Goal: Information Seeking & Learning: Learn about a topic

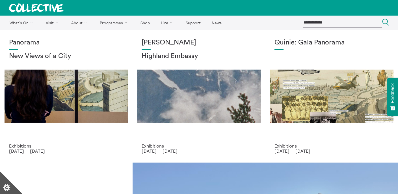
click at [325, 21] on input "search" at bounding box center [342, 22] width 79 height 9
type input "**********"
click at [382, 19] on button "Search Close" at bounding box center [385, 23] width 7 height 8
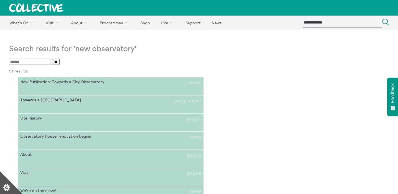
click at [89, 106] on link "Towards a City Observatory programme" at bounding box center [111, 104] width 186 height 18
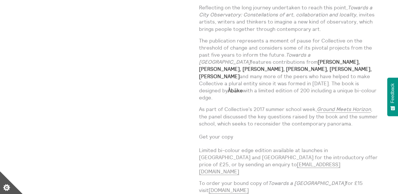
scroll to position [405, 0]
drag, startPoint x: 347, startPoint y: 61, endPoint x: 316, endPoint y: 60, distance: 31.1
click at [316, 60] on strong "Charles Esche, Lesley Young, Simon Sheikh, Emma Hedditch, Wendelien van Oldenbo…" at bounding box center [285, 68] width 173 height 21
copy strong "Simon Sheikh,"
drag, startPoint x: 329, startPoint y: 68, endPoint x: 290, endPoint y: 67, distance: 39.0
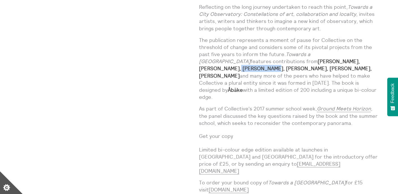
click at [290, 67] on p "The publication represents a moment of pause for Collective on the threshold of…" at bounding box center [289, 68] width 181 height 64
copy strong "Sharam Khosravi"
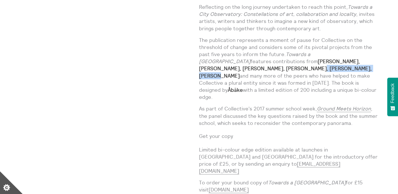
drag, startPoint x: 286, startPoint y: 67, endPoint x: 225, endPoint y: 69, distance: 61.4
click at [225, 69] on strong "Charles Esche, Lesley Young, Simon Sheikh, Emma Hedditch, Wendelien van Oldenbo…" at bounding box center [285, 68] width 173 height 21
copy strong "Wendelien van Oldenborgh"
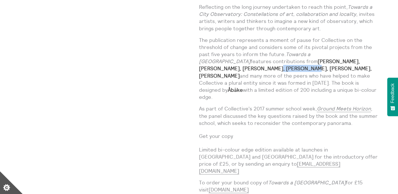
drag, startPoint x: 350, startPoint y: 60, endPoint x: 221, endPoint y: 67, distance: 129.7
click at [221, 67] on strong "Charles Esche, Lesley Young, Simon Sheikh, Emma Hedditch, Wendelien van Oldenbo…" at bounding box center [285, 68] width 173 height 21
copy strong "Emma Hedditch"
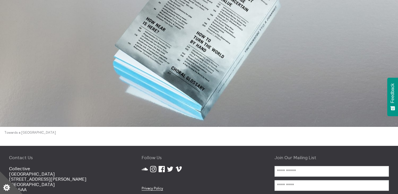
scroll to position [1504, 0]
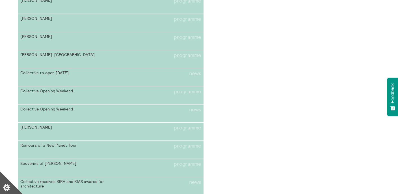
scroll to position [625, 0]
click at [51, 91] on span "Collective Opening Weekend" at bounding box center [65, 91] width 90 height 6
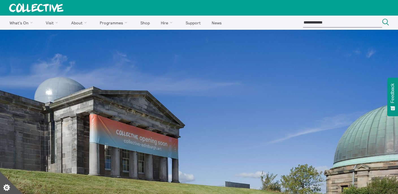
click at [312, 25] on input "search" at bounding box center [342, 22] width 79 height 9
type input "*********"
click at [382, 19] on button "Search Close" at bounding box center [385, 23] width 7 height 8
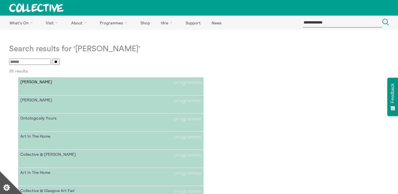
click at [139, 89] on link "Kate Gray programme" at bounding box center [111, 86] width 186 height 18
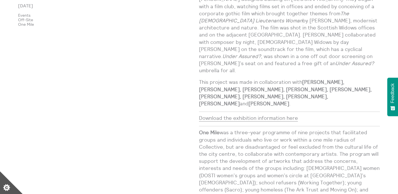
scroll to position [83, 0]
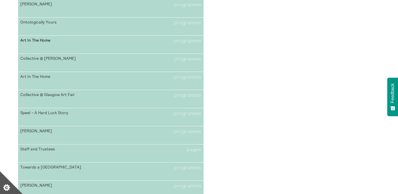
scroll to position [96, 0]
click at [83, 61] on span "Collective @ Andrew Mummery" at bounding box center [65, 58] width 90 height 6
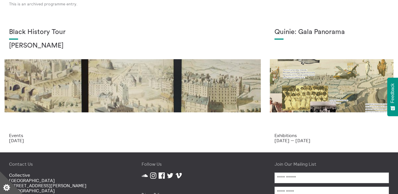
scroll to position [358, 0]
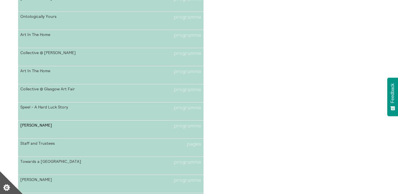
scroll to position [102, 0]
click at [43, 128] on span "[PERSON_NAME]" at bounding box center [65, 125] width 90 height 6
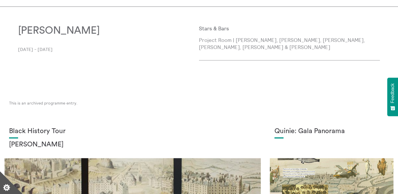
scroll to position [38, 0]
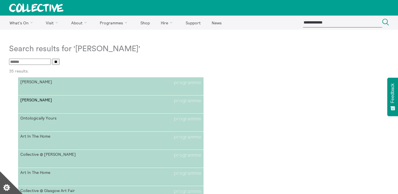
click at [30, 102] on span "Kate Gray" at bounding box center [65, 101] width 90 height 6
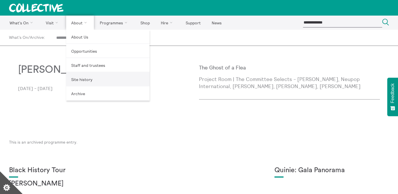
click at [82, 76] on link "Site history" at bounding box center [107, 79] width 83 height 14
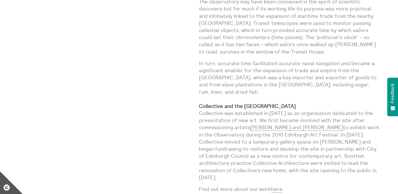
scroll to position [451, 0]
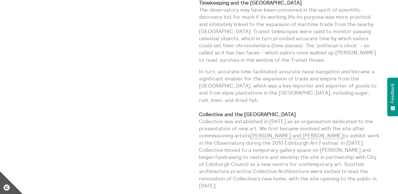
click at [279, 193] on link "here" at bounding box center [276, 197] width 11 height 7
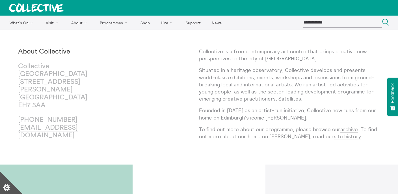
click at [330, 24] on input "search" at bounding box center [342, 22] width 79 height 9
type input "**********"
click at [382, 19] on button "Search Close" at bounding box center [385, 23] width 7 height 8
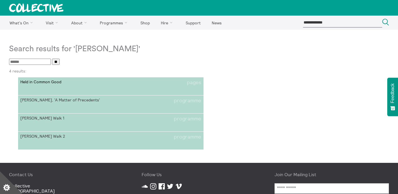
click at [106, 84] on span "Held in Common Good" at bounding box center [65, 82] width 90 height 6
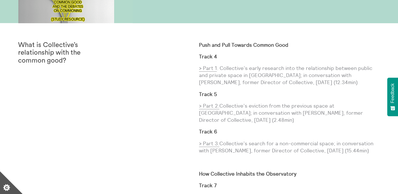
scroll to position [1111, 0]
click at [208, 102] on link "> Part 2." at bounding box center [209, 105] width 20 height 7
